Goal: Task Accomplishment & Management: Manage account settings

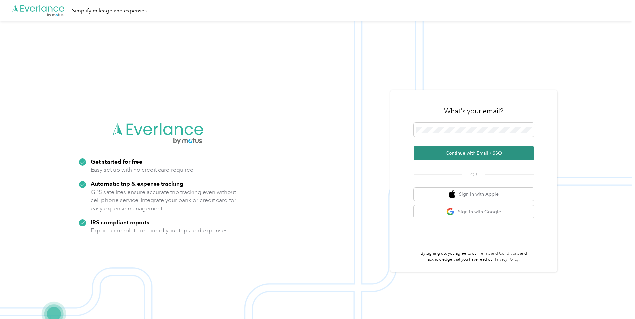
click at [485, 153] on button "Continue with Email / SSO" at bounding box center [474, 153] width 120 height 14
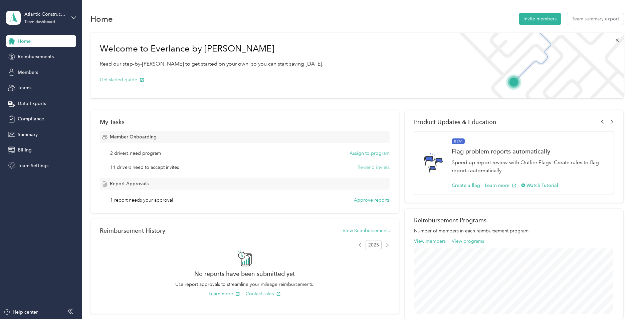
click at [367, 167] on button "Re-send invites" at bounding box center [374, 167] width 32 height 7
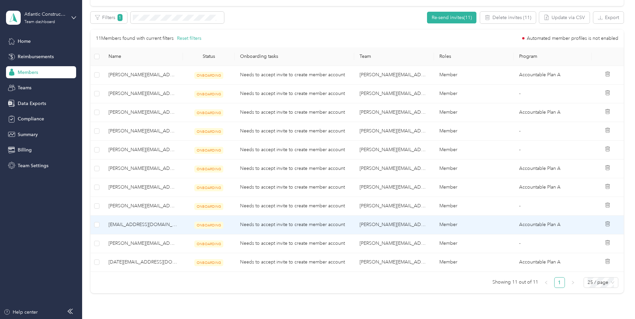
scroll to position [267, 0]
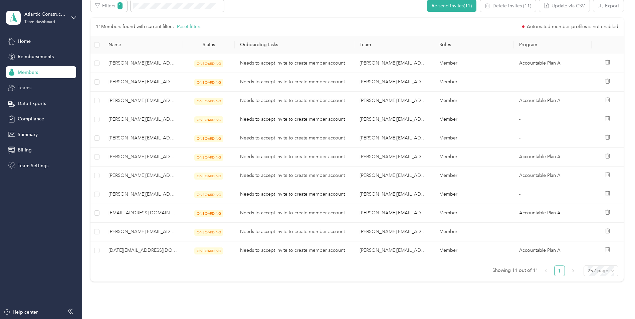
click at [26, 88] on span "Teams" at bounding box center [25, 87] width 14 height 7
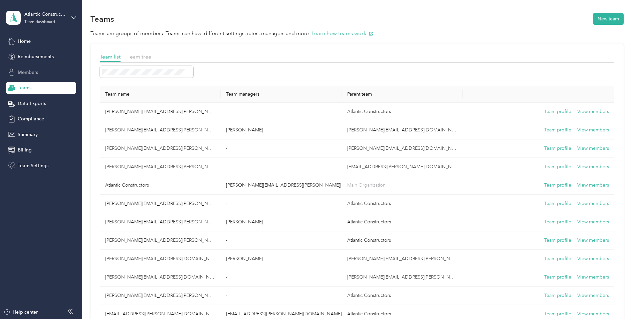
click at [32, 71] on span "Members" at bounding box center [28, 72] width 20 height 7
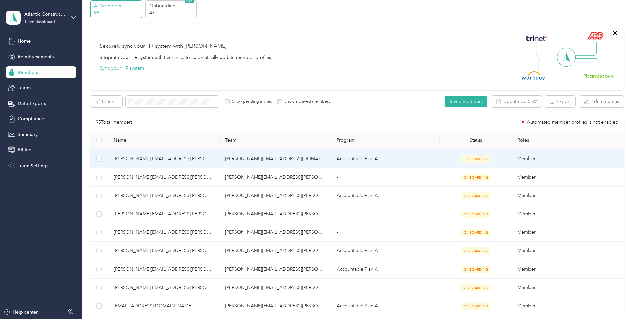
scroll to position [100, 0]
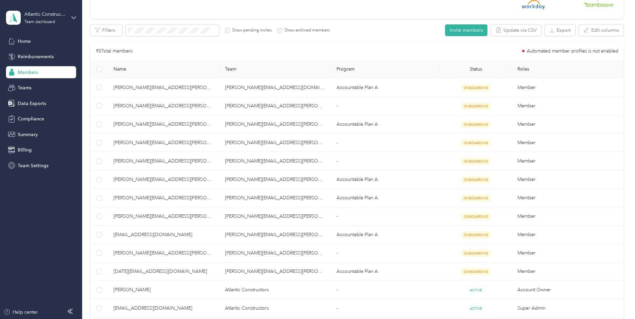
click at [122, 68] on span "Name" at bounding box center [164, 69] width 101 height 6
click at [122, 67] on span "Name" at bounding box center [164, 69] width 101 height 6
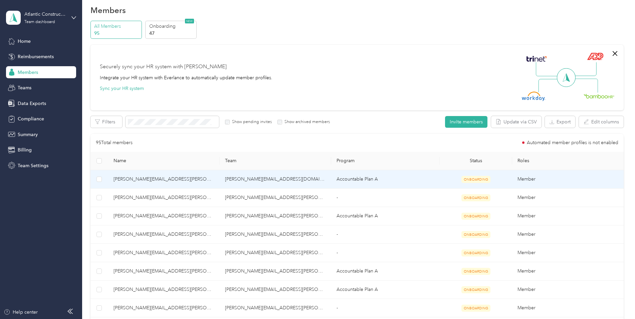
scroll to position [0, 0]
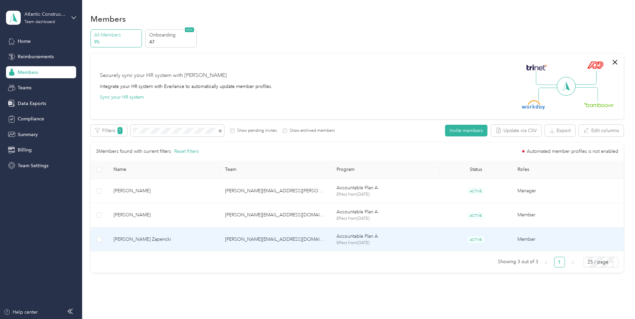
click at [124, 236] on span "[PERSON_NAME] Zapencki" at bounding box center [164, 238] width 101 height 7
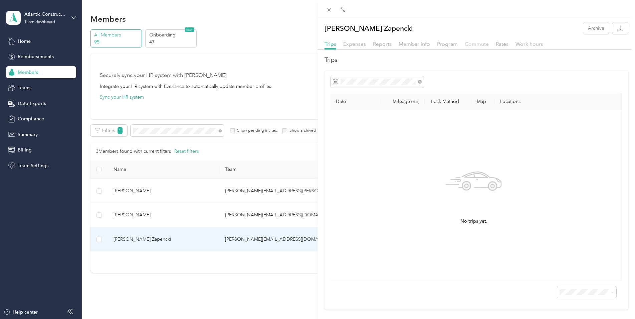
click at [474, 42] on span "Commute" at bounding box center [477, 44] width 24 height 6
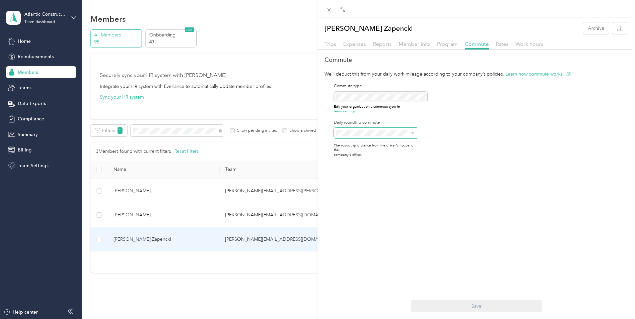
click at [290, 120] on div "[PERSON_NAME] Zapencki Archive Trips Expenses Reports Member info Program Commu…" at bounding box center [317, 159] width 635 height 319
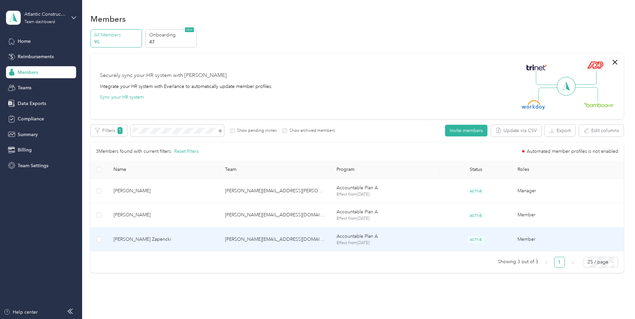
click at [132, 238] on span "[PERSON_NAME] Zapencki" at bounding box center [164, 238] width 101 height 7
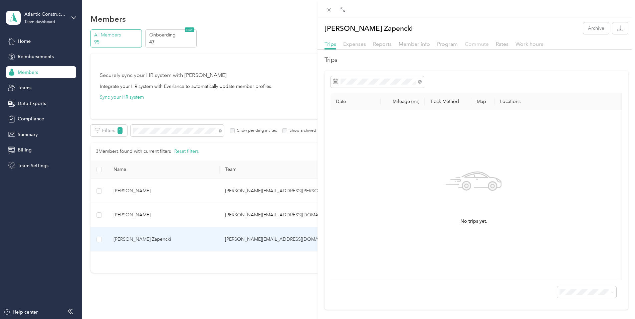
click at [481, 43] on span "Commute" at bounding box center [477, 44] width 24 height 6
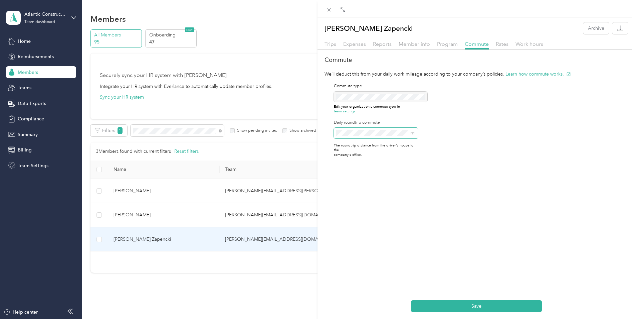
click at [316, 126] on div "[PERSON_NAME] Zapencki Archive Trips Expenses Reports Member info Program Commu…" at bounding box center [317, 159] width 635 height 319
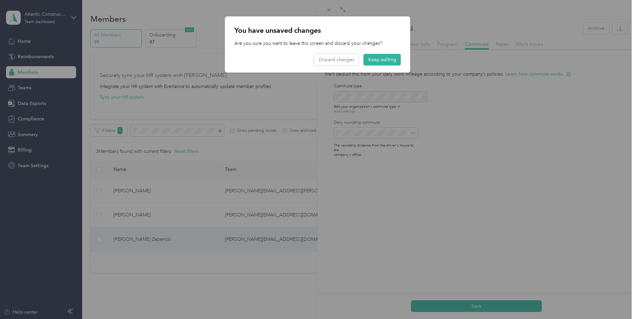
drag, startPoint x: 376, startPoint y: 59, endPoint x: 375, endPoint y: 63, distance: 4.1
click at [376, 60] on button "Keep editing" at bounding box center [382, 60] width 37 height 12
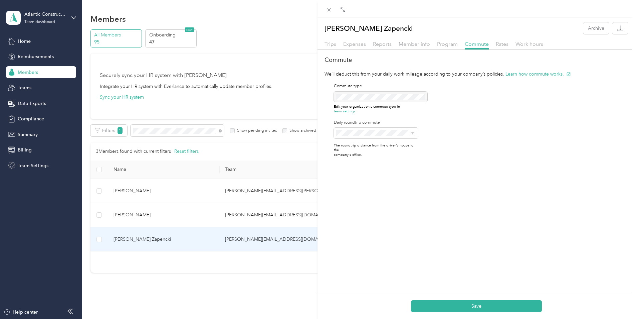
click at [369, 124] on label "Daily roundtrip commute" at bounding box center [376, 123] width 84 height 6
click at [372, 132] on span "mi" at bounding box center [376, 133] width 84 height 11
click at [470, 303] on button "Save" at bounding box center [476, 306] width 131 height 12
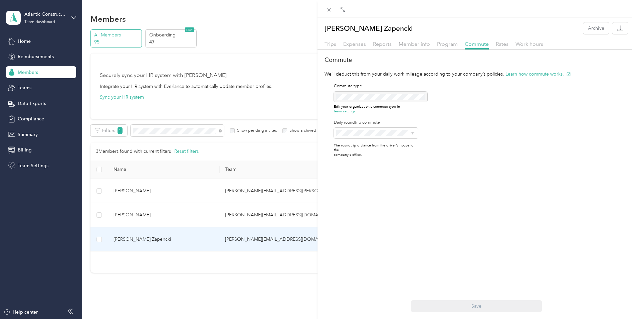
click at [75, 16] on div "[PERSON_NAME] Zapencki Archive Trips Expenses Reports Member info Program Commu…" at bounding box center [317, 159] width 635 height 319
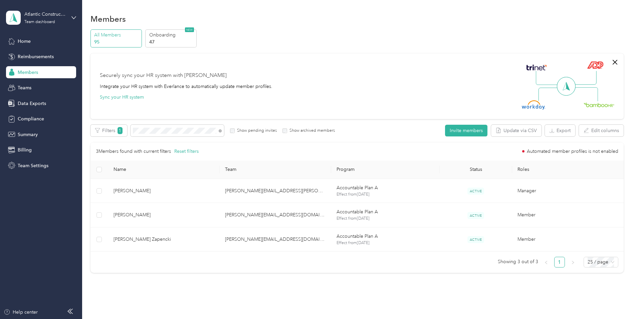
click at [74, 17] on icon at bounding box center [73, 17] width 5 height 5
click at [26, 86] on div "Log out" at bounding box center [114, 85] width 207 height 12
